Goal: Transaction & Acquisition: Purchase product/service

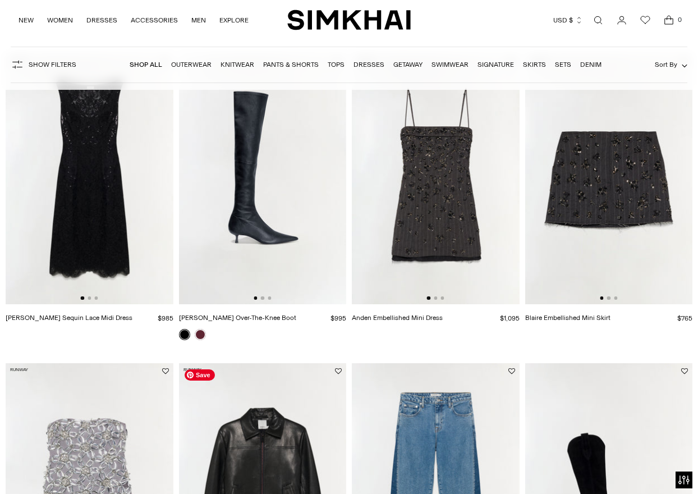
scroll to position [413, 0]
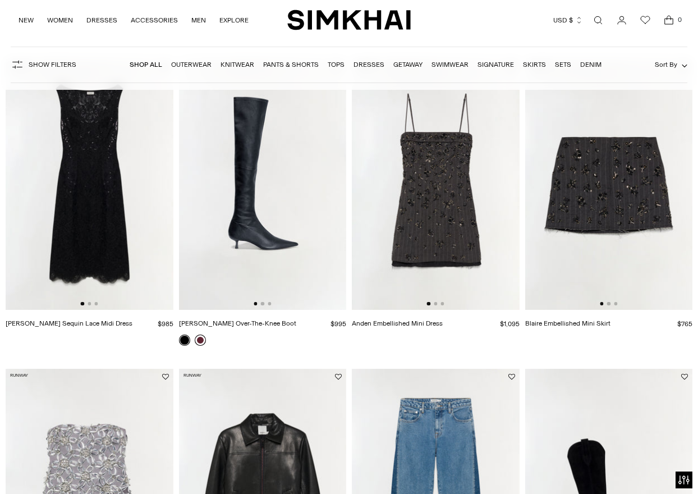
click at [197, 341] on link at bounding box center [200, 339] width 11 height 11
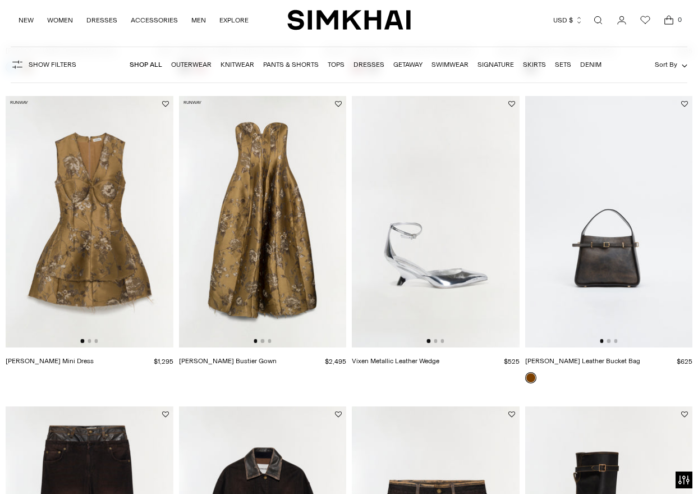
scroll to position [1295, 0]
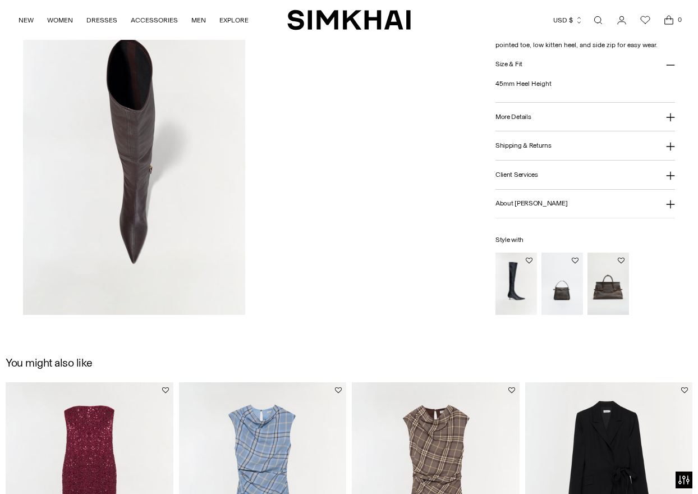
scroll to position [801, 0]
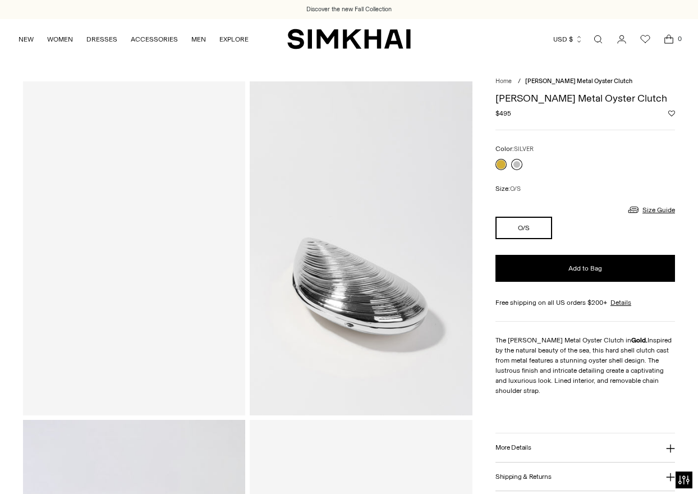
click at [517, 164] on link at bounding box center [516, 164] width 11 height 11
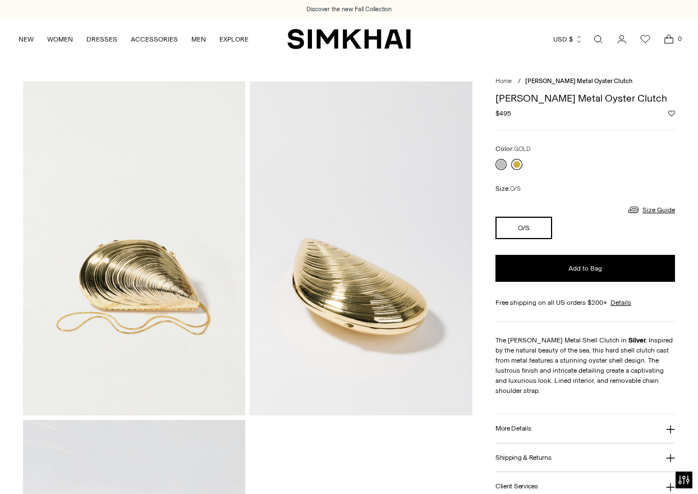
click at [517, 164] on link at bounding box center [516, 164] width 11 height 11
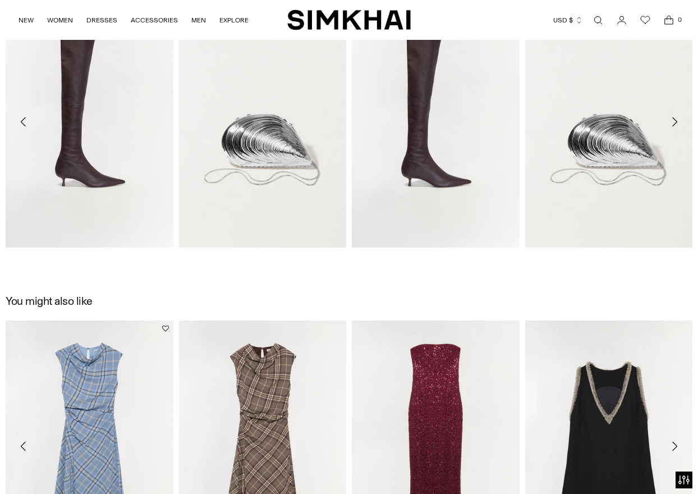
scroll to position [839, 0]
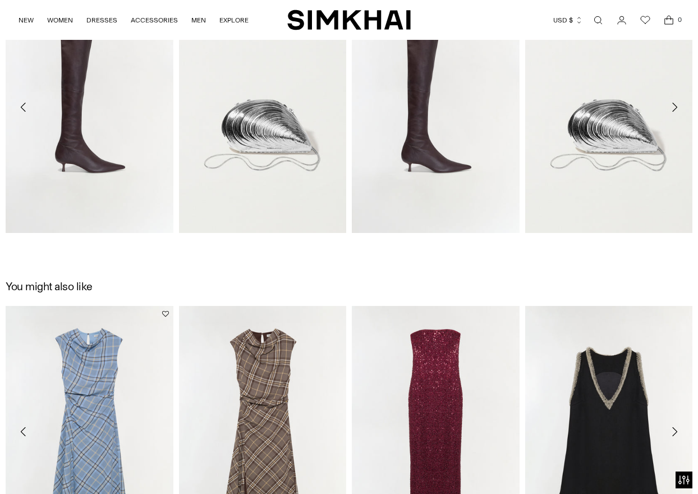
click at [674, 108] on icon "Move to next carousel slide" at bounding box center [674, 106] width 13 height 13
click at [672, 105] on icon "Move to next carousel slide" at bounding box center [674, 106] width 13 height 13
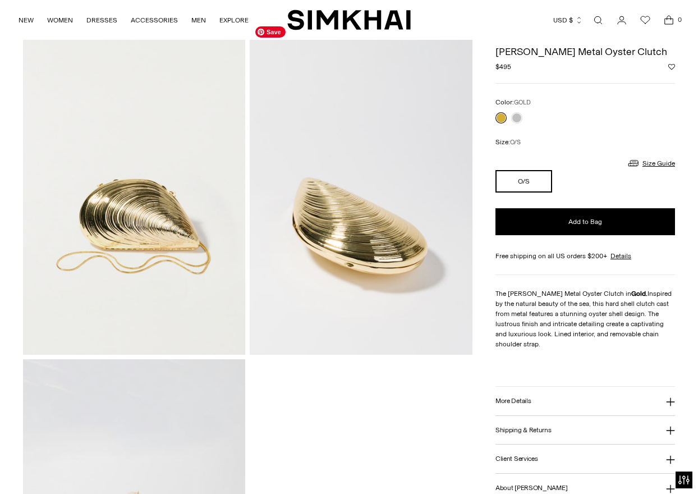
scroll to position [0, 0]
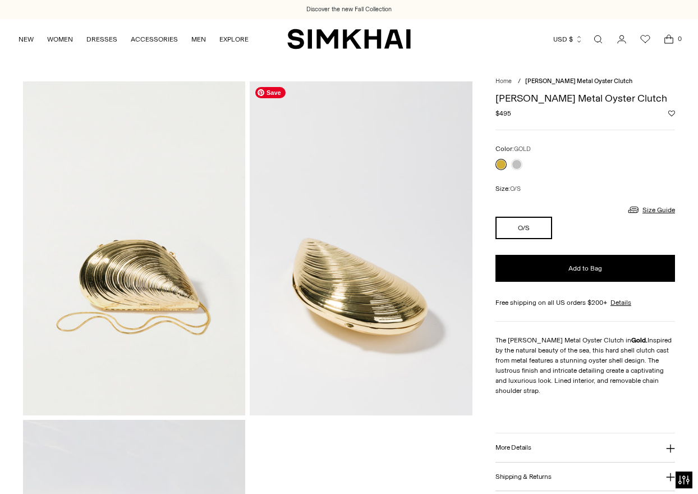
click at [596, 39] on link "Open search modal" at bounding box center [598, 39] width 22 height 22
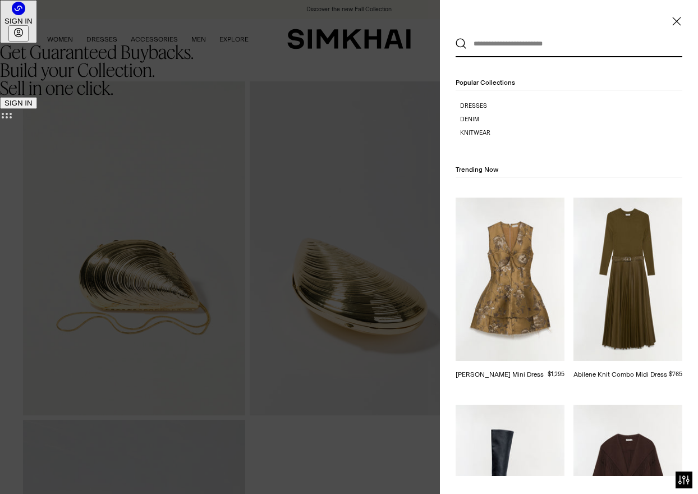
type input "*"
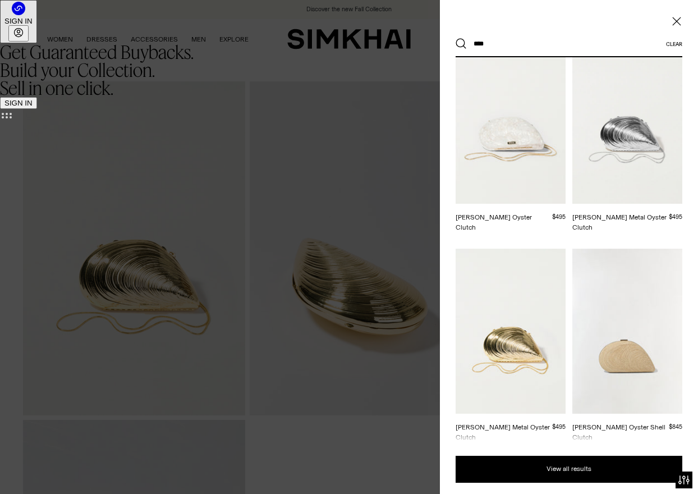
scroll to position [194, 0]
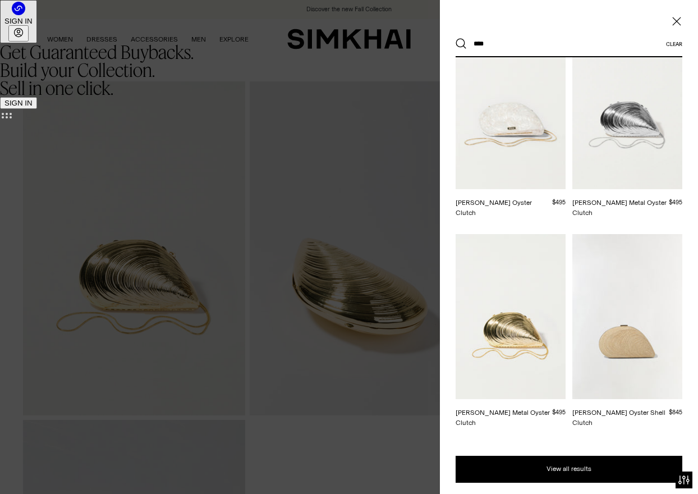
type input "****"
click at [450, 202] on div "Search suggestions oyst er oyst er clutch bridget oyst er bridget mini metal oy…" at bounding box center [569, 164] width 258 height 600
click at [25, 15] on circle at bounding box center [18, 8] width 13 height 13
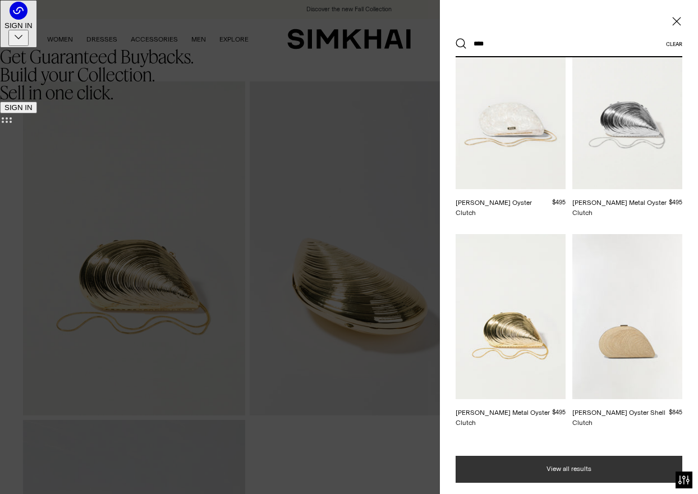
click at [541, 470] on button "View all results" at bounding box center [569, 469] width 227 height 27
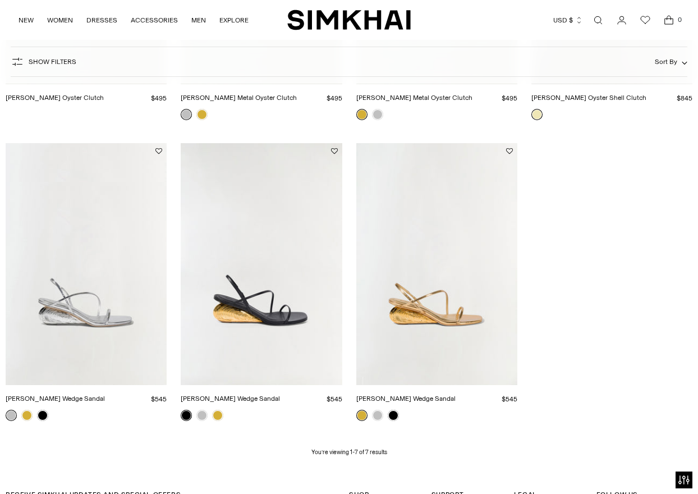
scroll to position [388, 0]
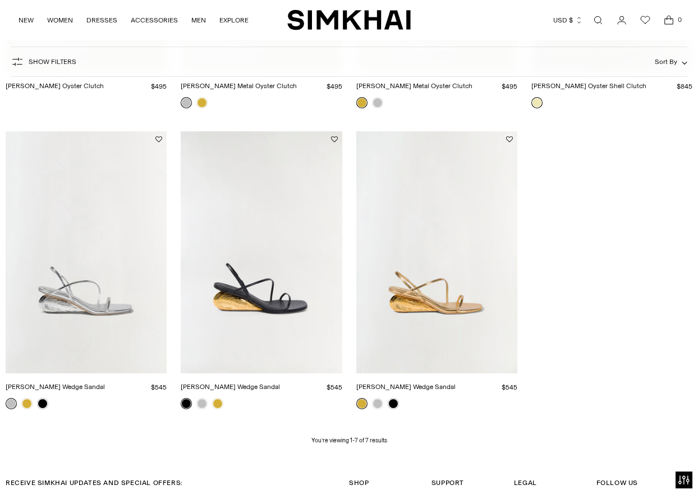
click at [399, 383] on link "[PERSON_NAME] Wedge Sandal" at bounding box center [405, 387] width 99 height 8
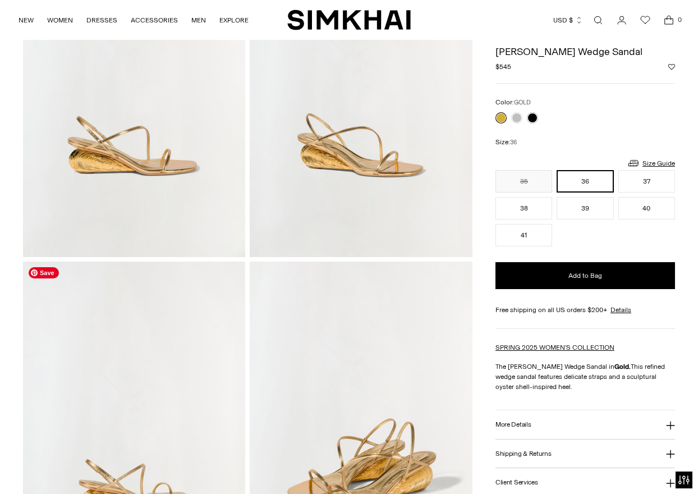
scroll to position [205, 0]
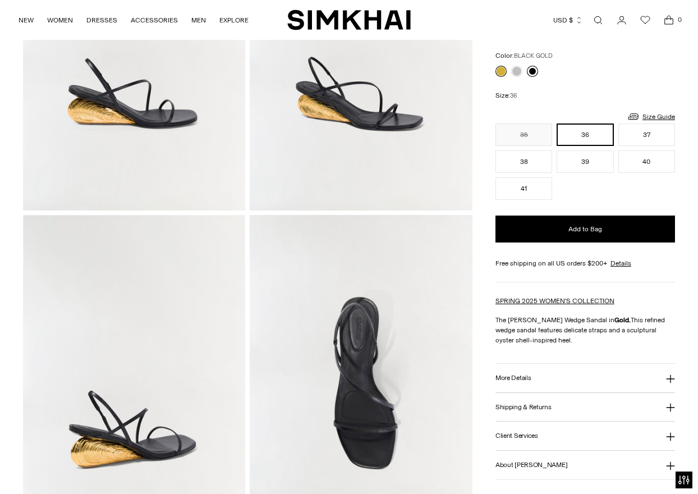
click at [530, 70] on link at bounding box center [532, 71] width 11 height 11
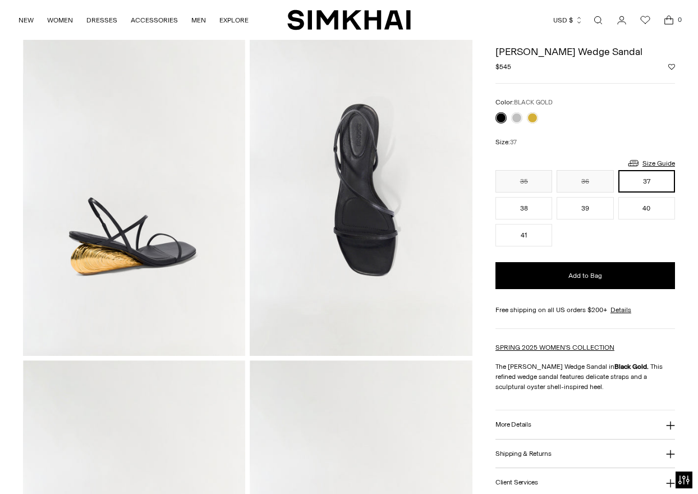
scroll to position [387, 0]
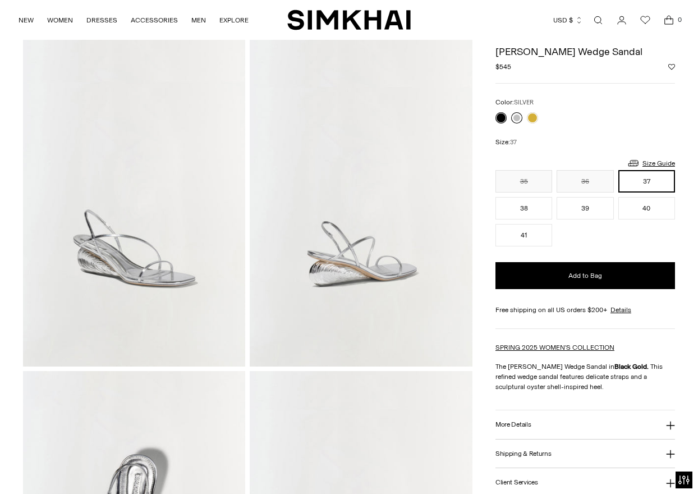
click at [515, 117] on link at bounding box center [516, 117] width 11 height 11
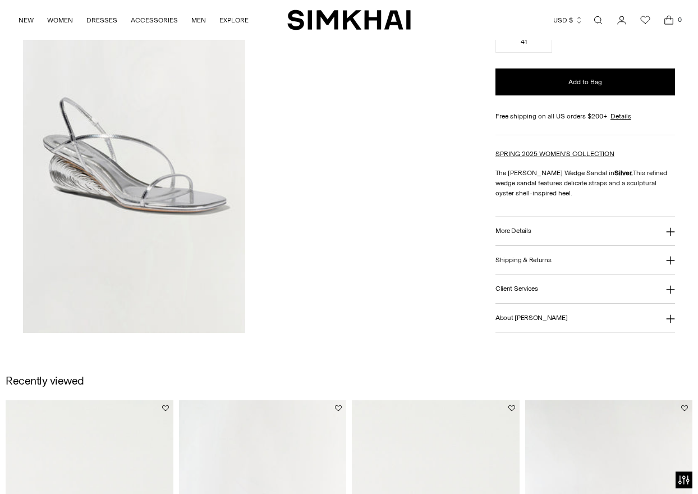
scroll to position [1098, 0]
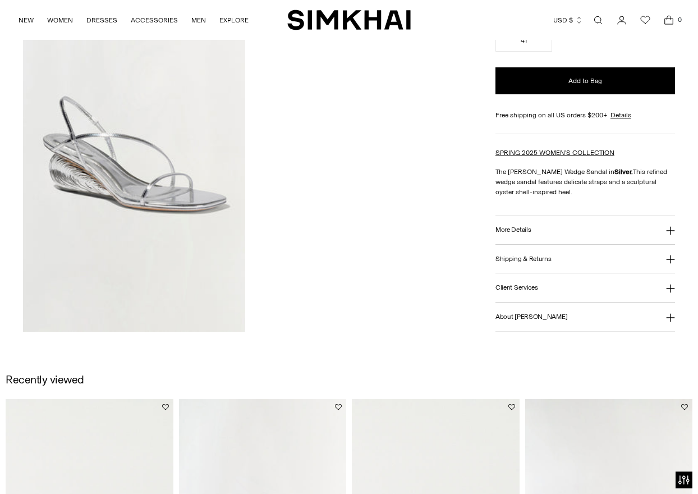
click at [561, 232] on button "More Details" at bounding box center [585, 230] width 180 height 29
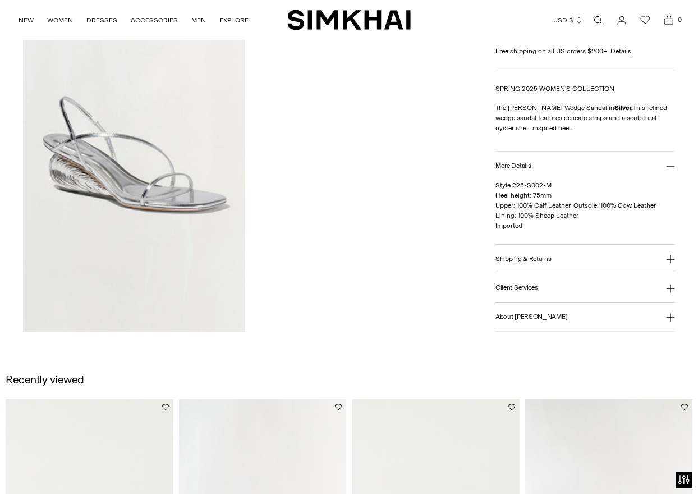
click at [573, 158] on button "More Details" at bounding box center [585, 166] width 180 height 29
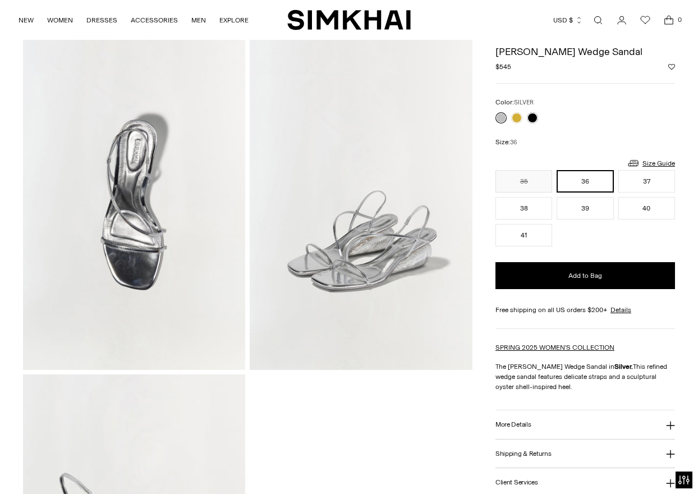
scroll to position [703, 0]
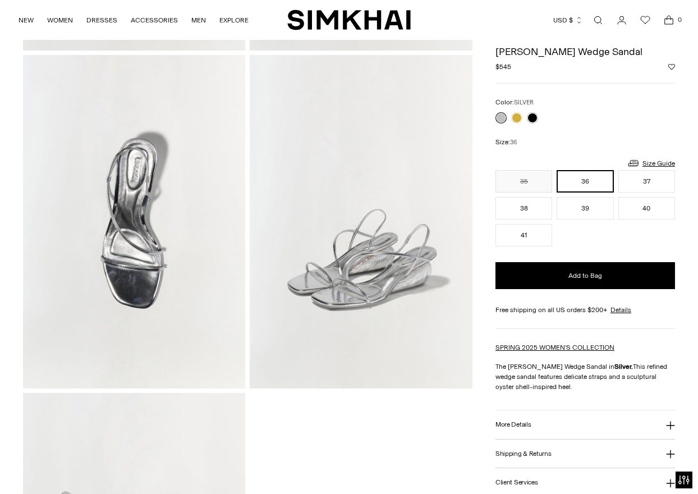
click at [441, 27] on div "Currency USD $ Albania (ALL L) Algeria (DZD د.ج) Andorra (EUR €) Angola (AOA Kz…" at bounding box center [545, 20] width 269 height 25
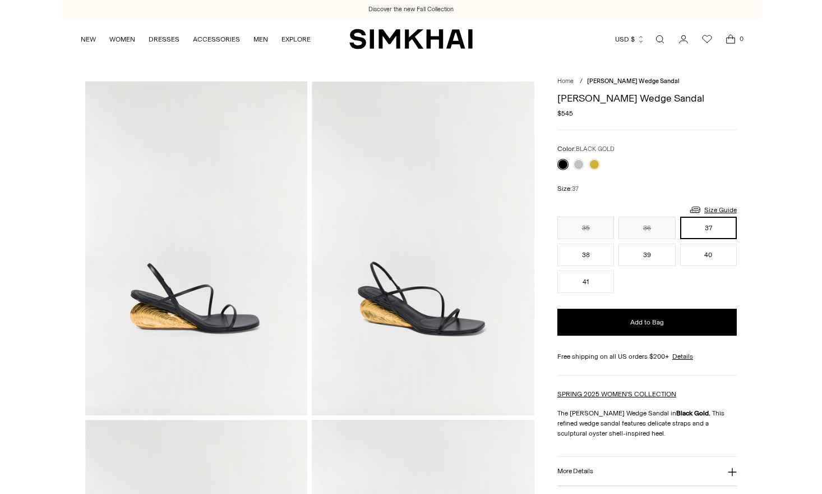
scroll to position [387, 0]
